Goal: Find specific page/section: Find specific page/section

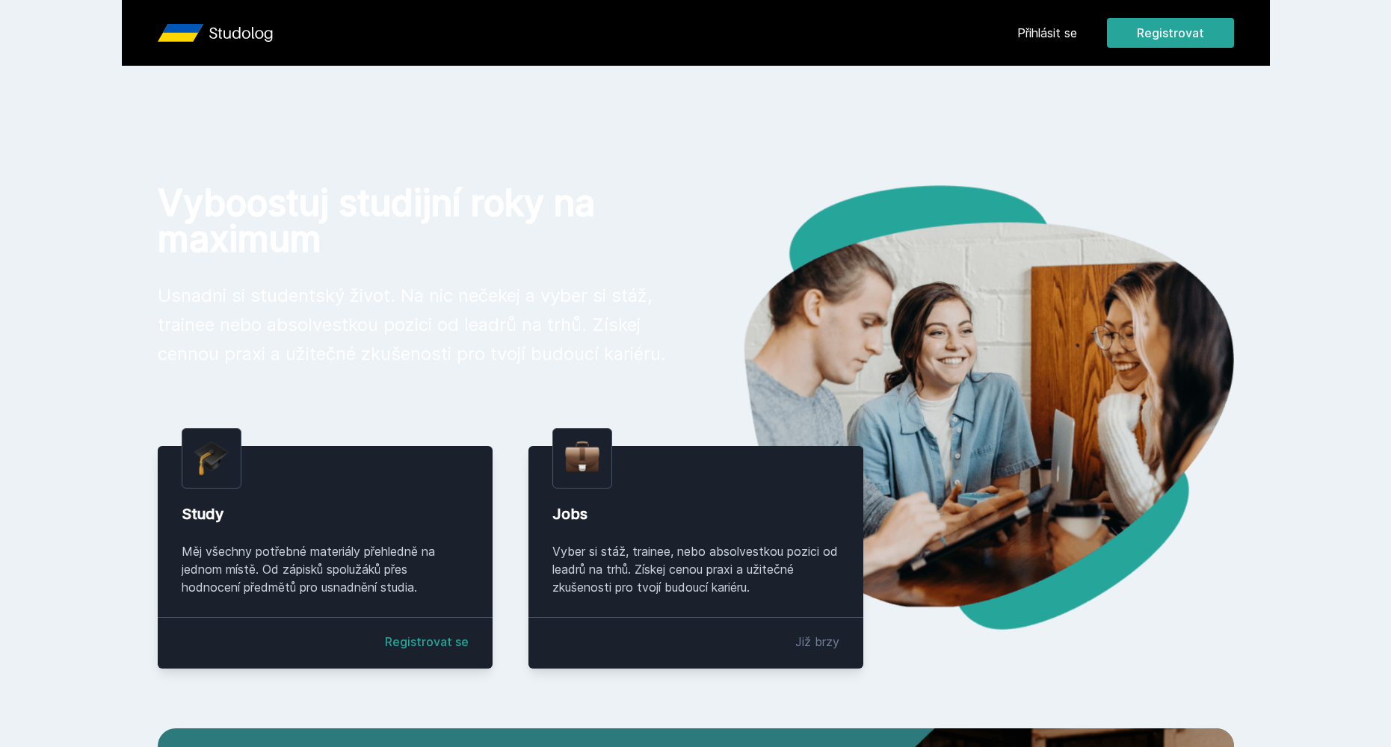
click at [1053, 29] on link "Přihlásit se" at bounding box center [1047, 33] width 60 height 18
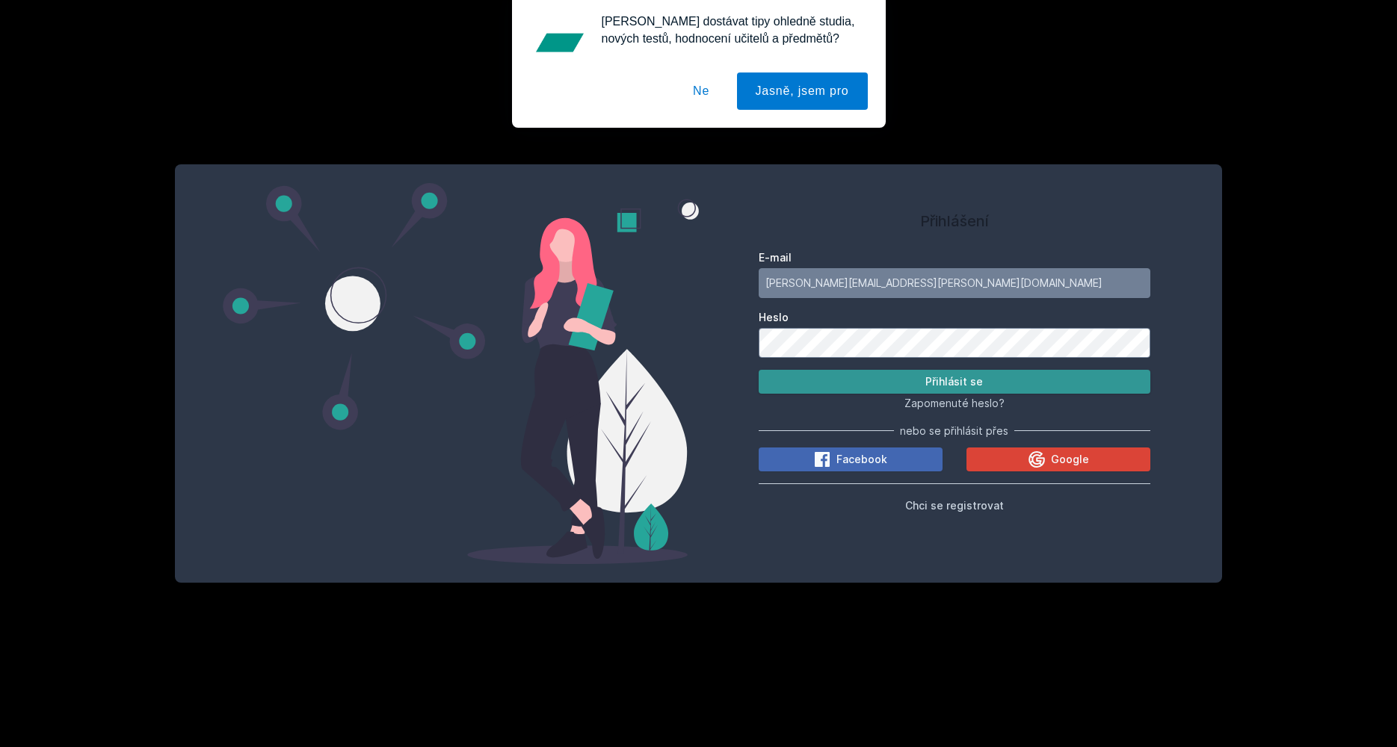
click at [922, 388] on button "Přihlásit se" at bounding box center [955, 382] width 392 height 24
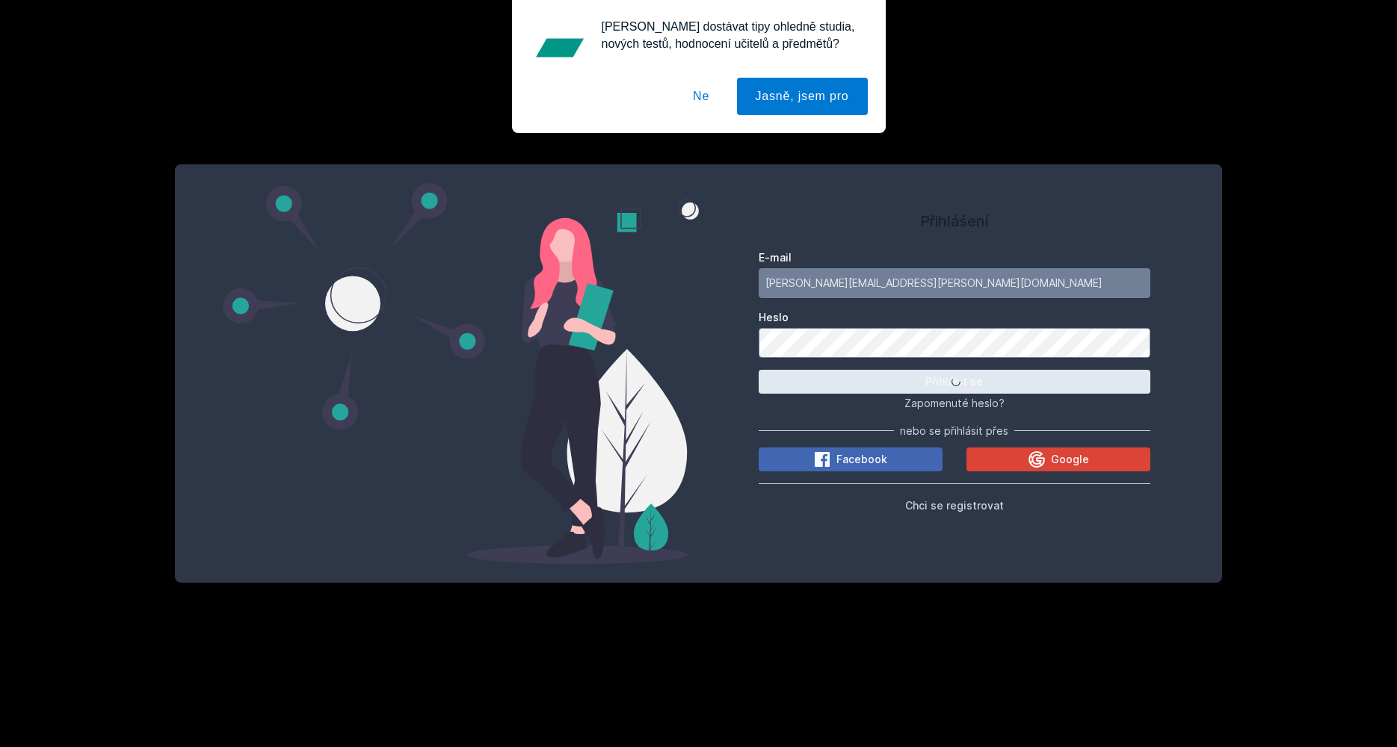
click at [709, 94] on button "Ne" at bounding box center [701, 96] width 54 height 37
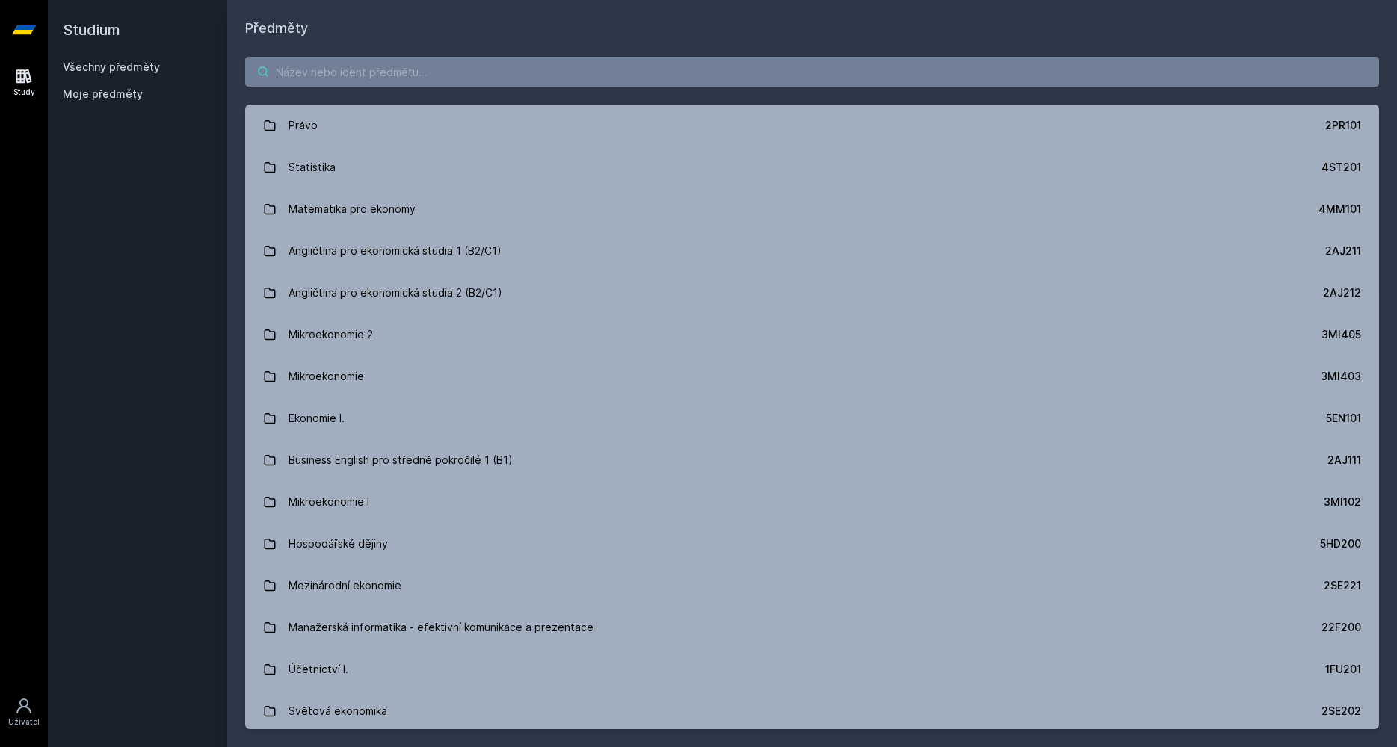
click at [410, 71] on input "search" at bounding box center [812, 72] width 1134 height 30
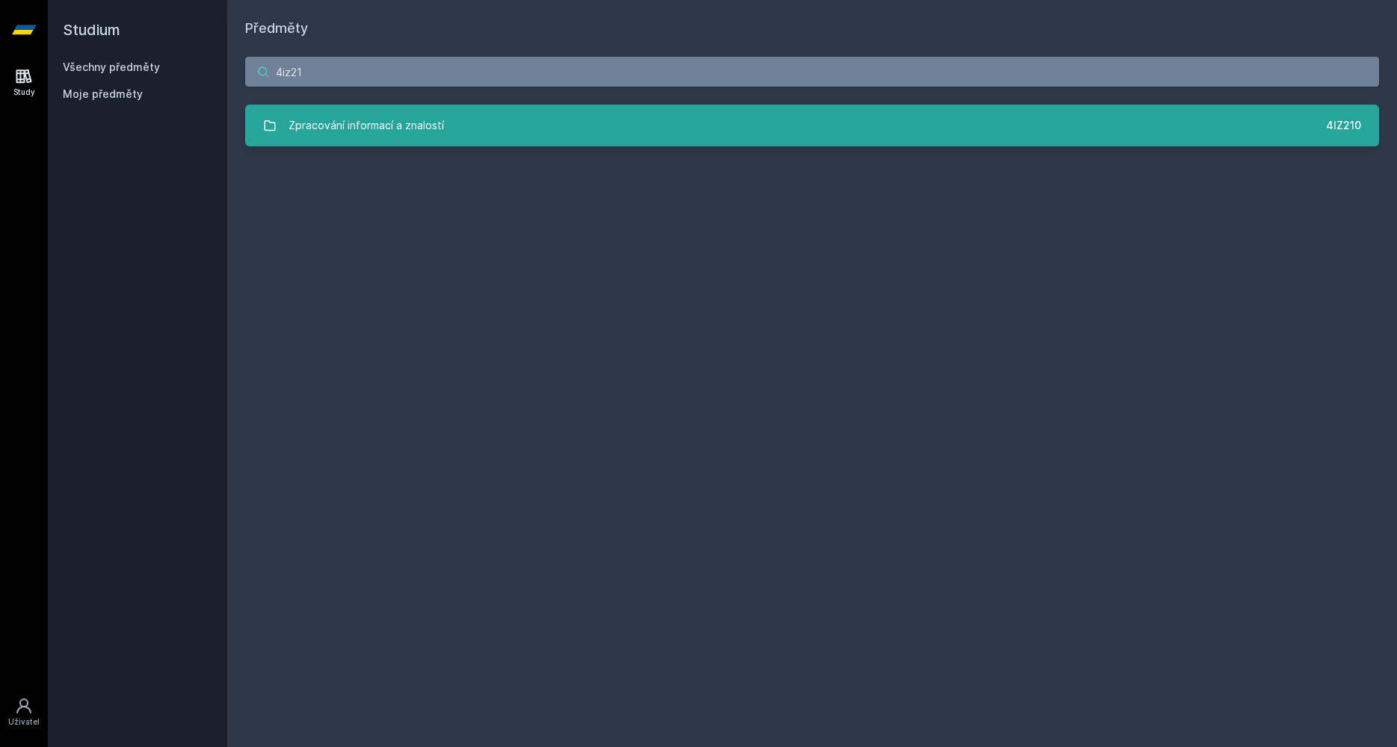
type input "4iz21"
click at [377, 141] on link "Zpracování informací a znalostí 4IZ210" at bounding box center [812, 126] width 1134 height 42
